Goal: Transaction & Acquisition: Purchase product/service

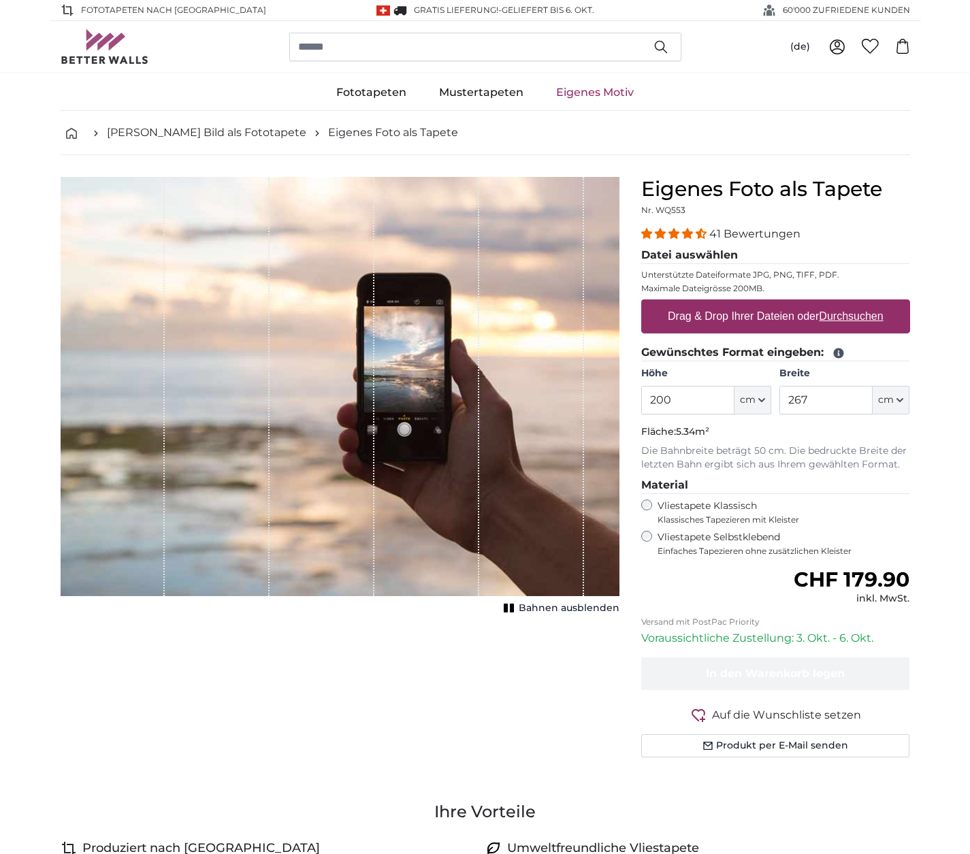
click at [835, 48] on icon at bounding box center [837, 47] width 16 height 16
click at [706, 398] on input "200" at bounding box center [687, 400] width 93 height 29
type input "226"
click at [808, 394] on input "267" at bounding box center [826, 400] width 93 height 29
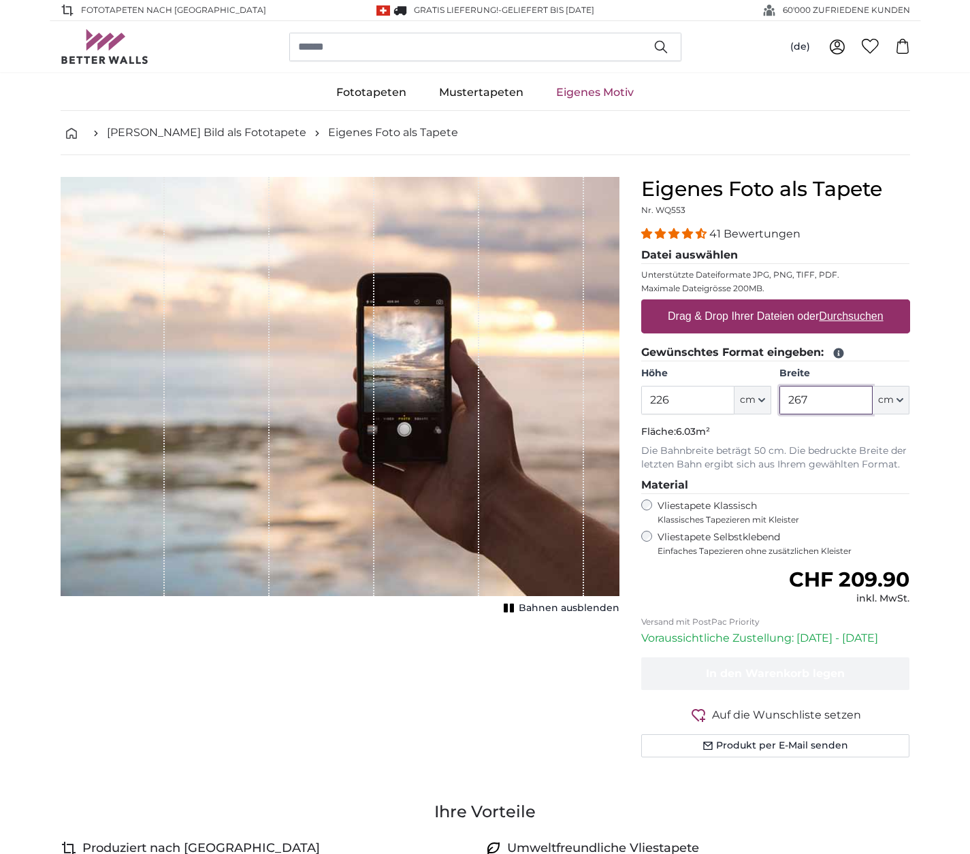
click at [808, 394] on input "267" at bounding box center [826, 400] width 93 height 29
type input "700"
click at [710, 531] on label "Vliestapete Selbstklebend Einfaches Tapezieren ohne zusätzlichen Kleister" at bounding box center [784, 544] width 253 height 26
click at [705, 507] on label "Vliestapete Klassisch Klassisches Tapezieren mit Kleister" at bounding box center [778, 513] width 241 height 26
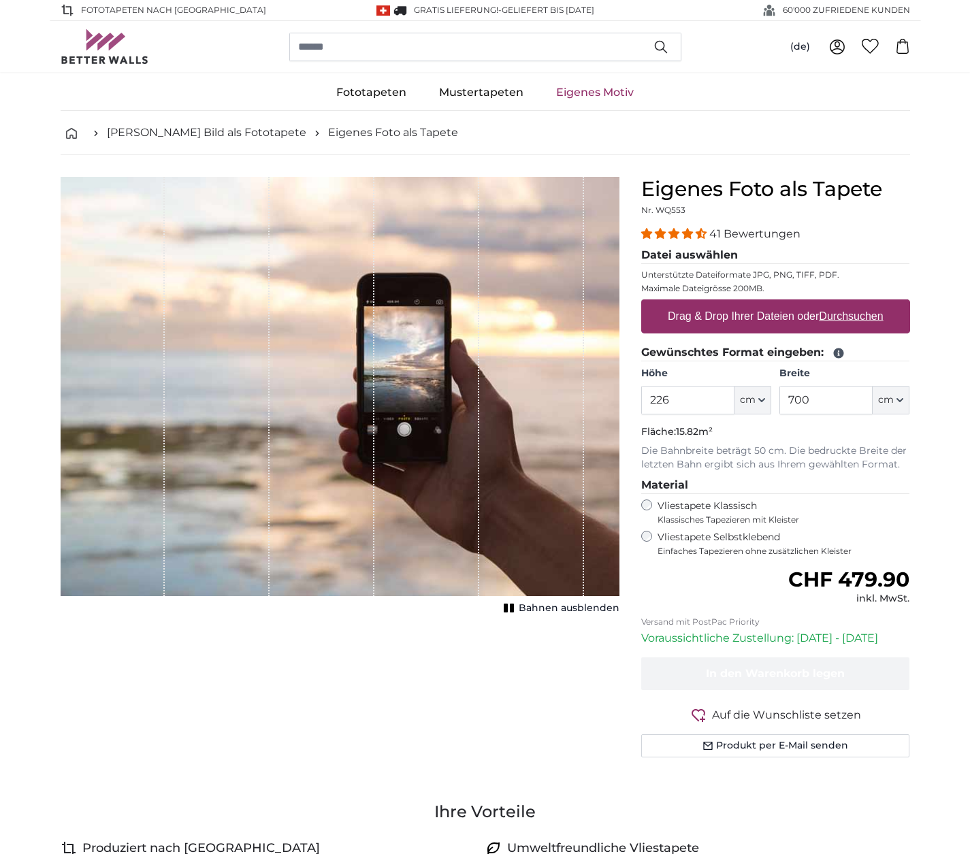
click at [702, 539] on label "Vliestapete Selbstklebend Einfaches Tapezieren ohne zusätzlichen Kleister" at bounding box center [784, 544] width 253 height 26
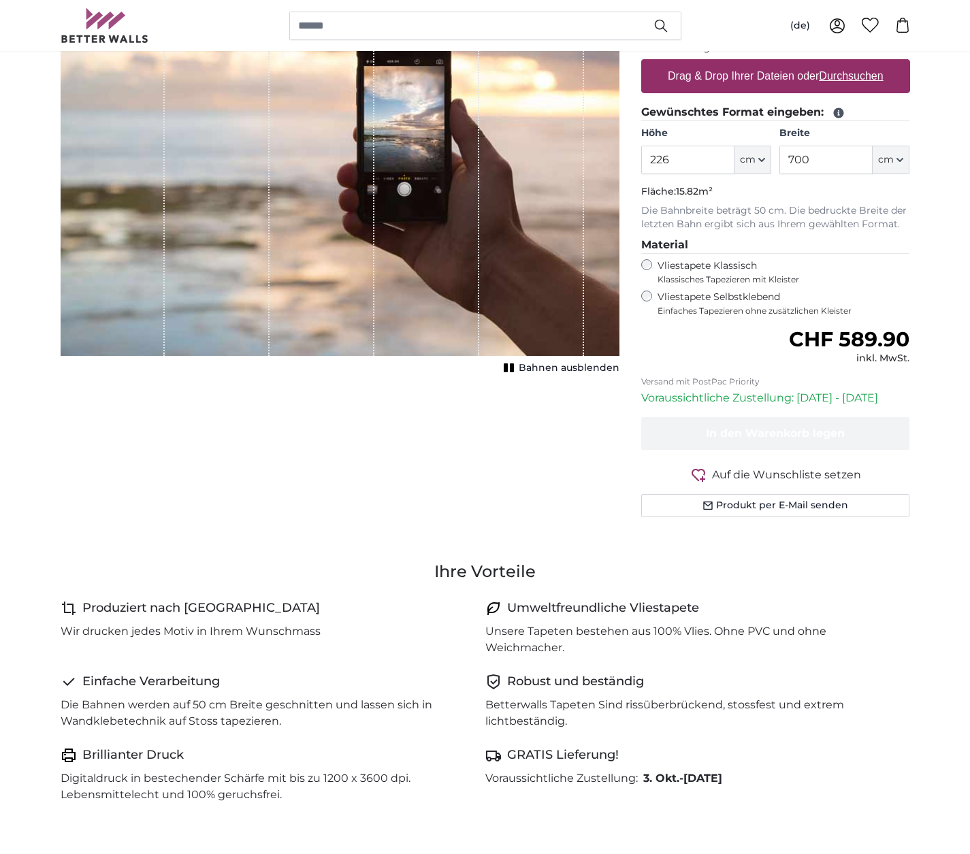
scroll to position [258, 0]
